Goal: Task Accomplishment & Management: Check status

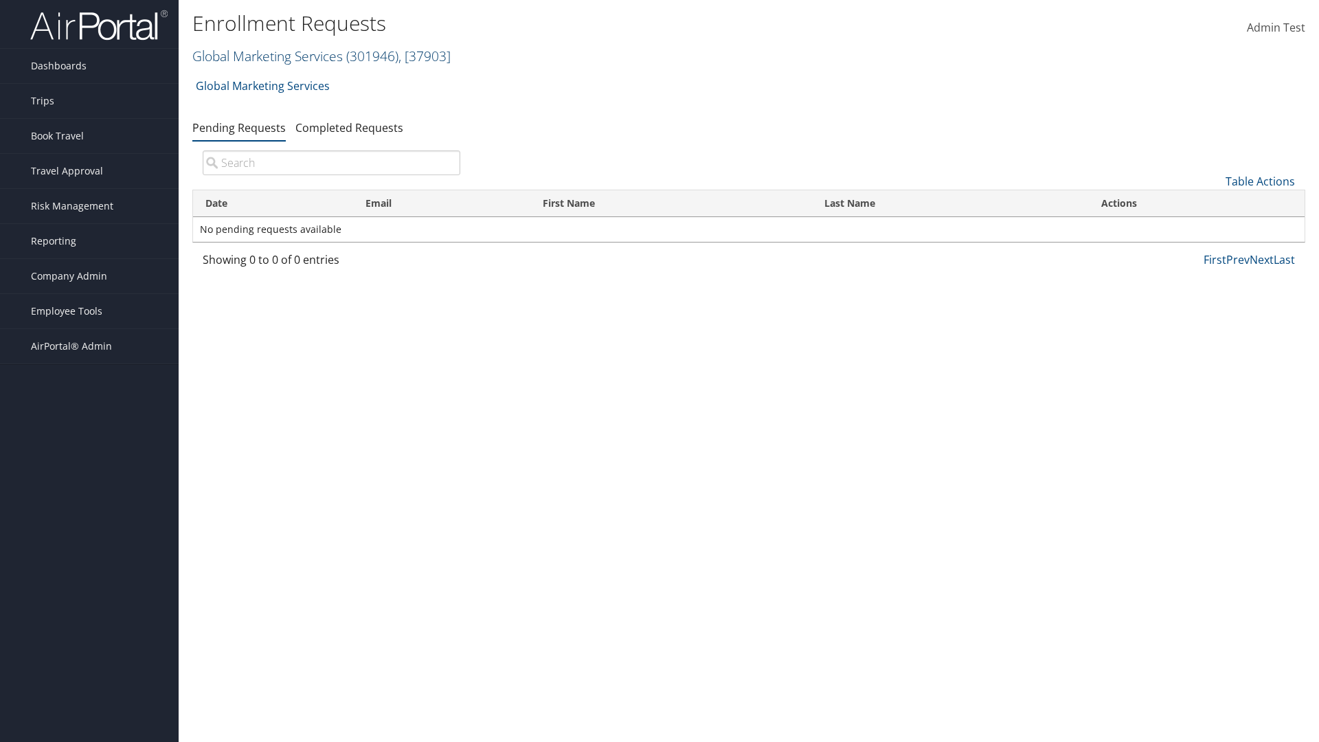
click at [266, 56] on link "Global Marketing Services ( 301946 ) , [ 37903 ]" at bounding box center [321, 56] width 258 height 19
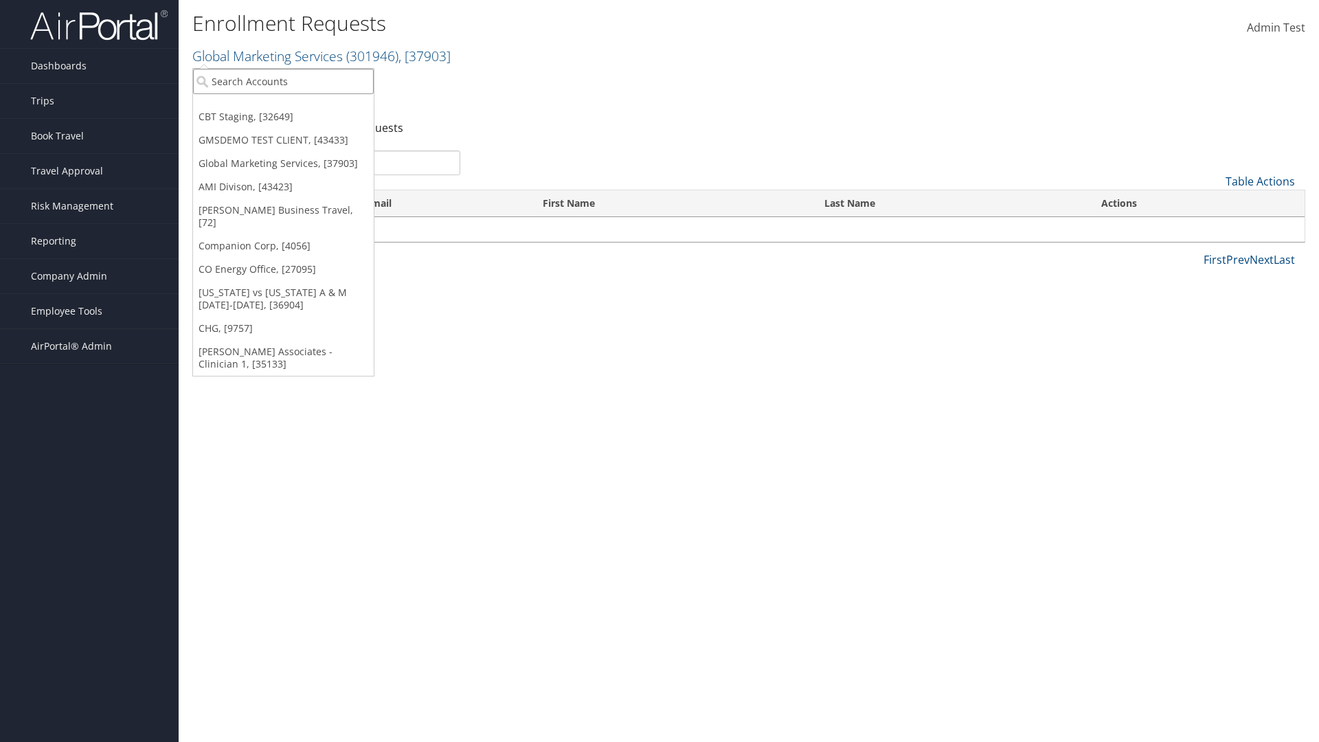
click at [283, 81] on input "search" at bounding box center [283, 81] width 181 height 25
type input "GMSDEMO Test"
click at [321, 106] on div "GMSDEMO TEST CLIENT (GMSDEMOCHILDR), [43433]" at bounding box center [320, 106] width 271 height 12
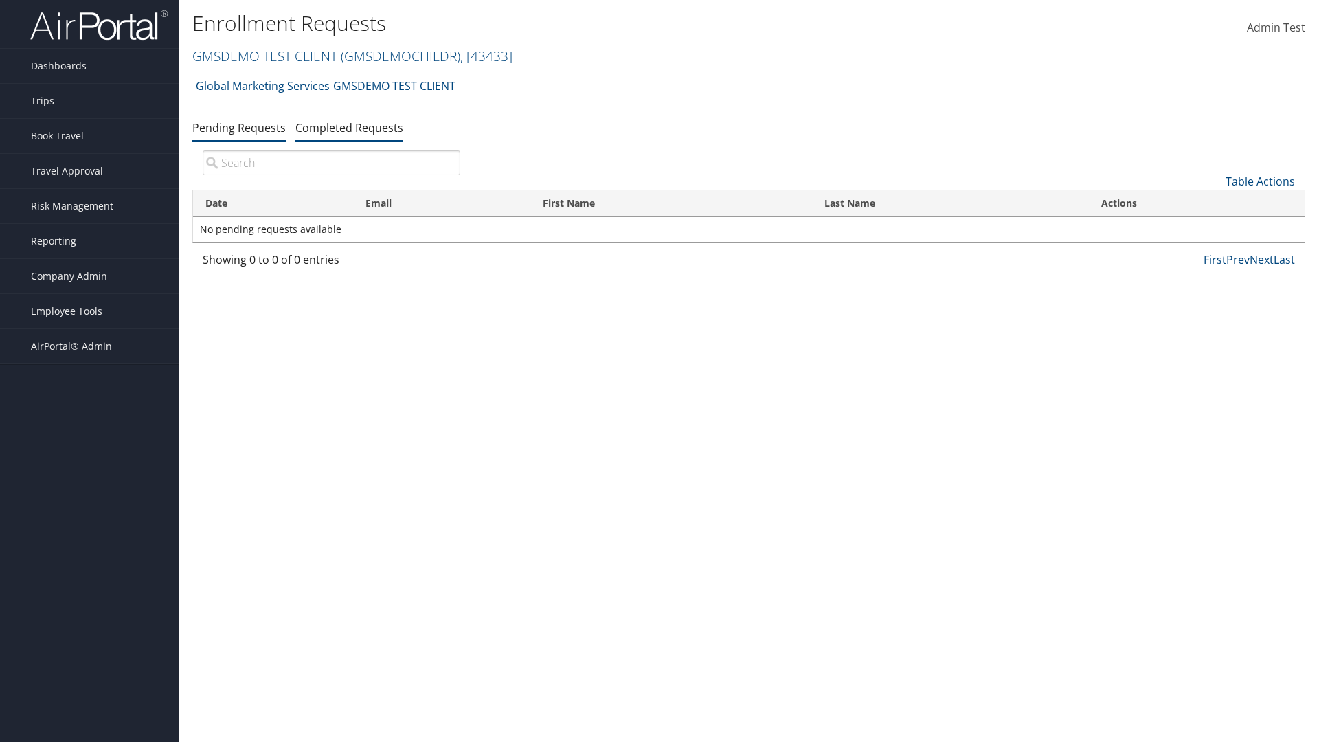
click at [349, 127] on link "Completed Requests" at bounding box center [349, 127] width 108 height 15
